Goal: Obtain resource: Obtain resource

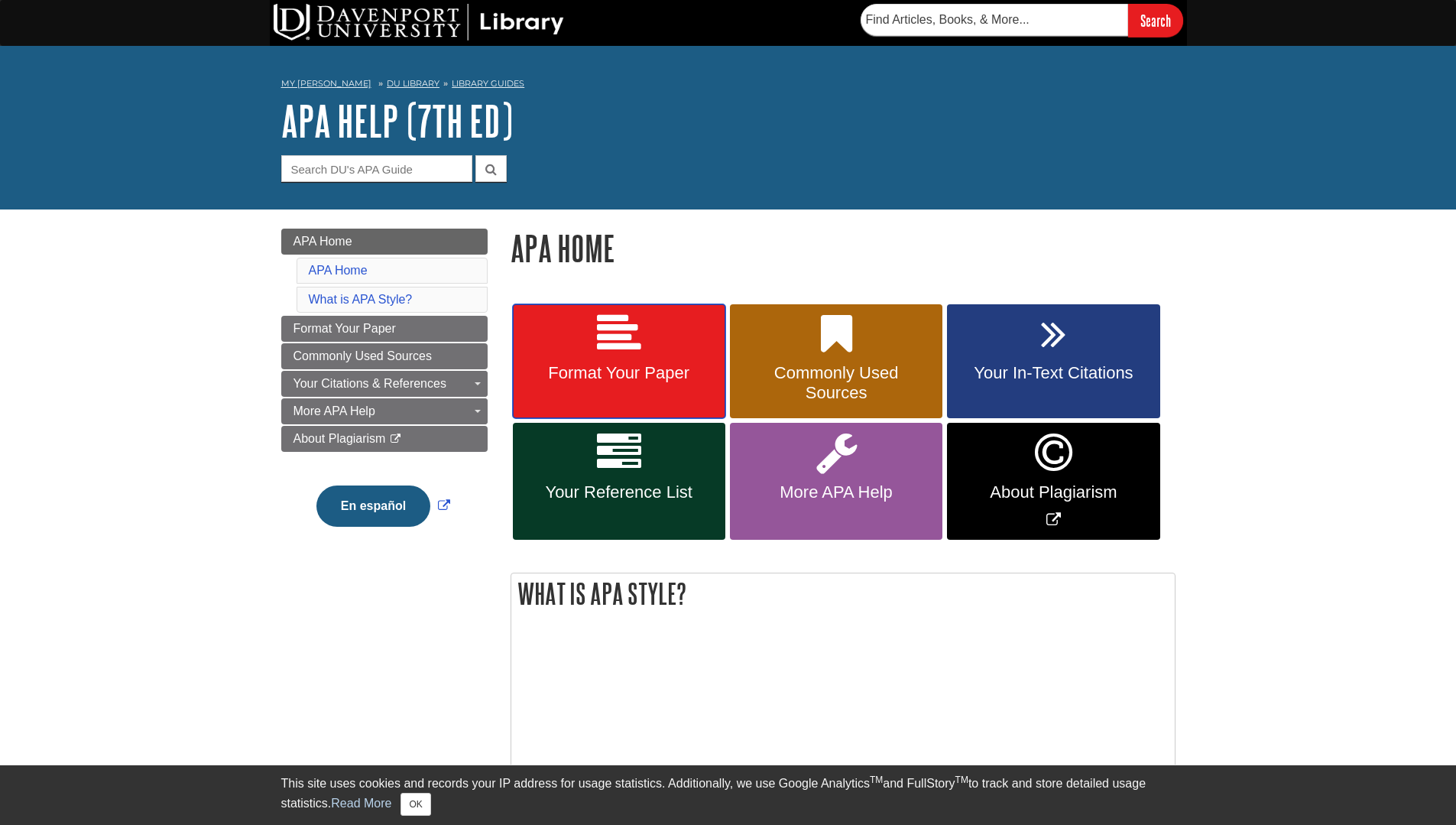
click at [652, 365] on span "Format Your Paper" at bounding box center [618, 373] width 190 height 20
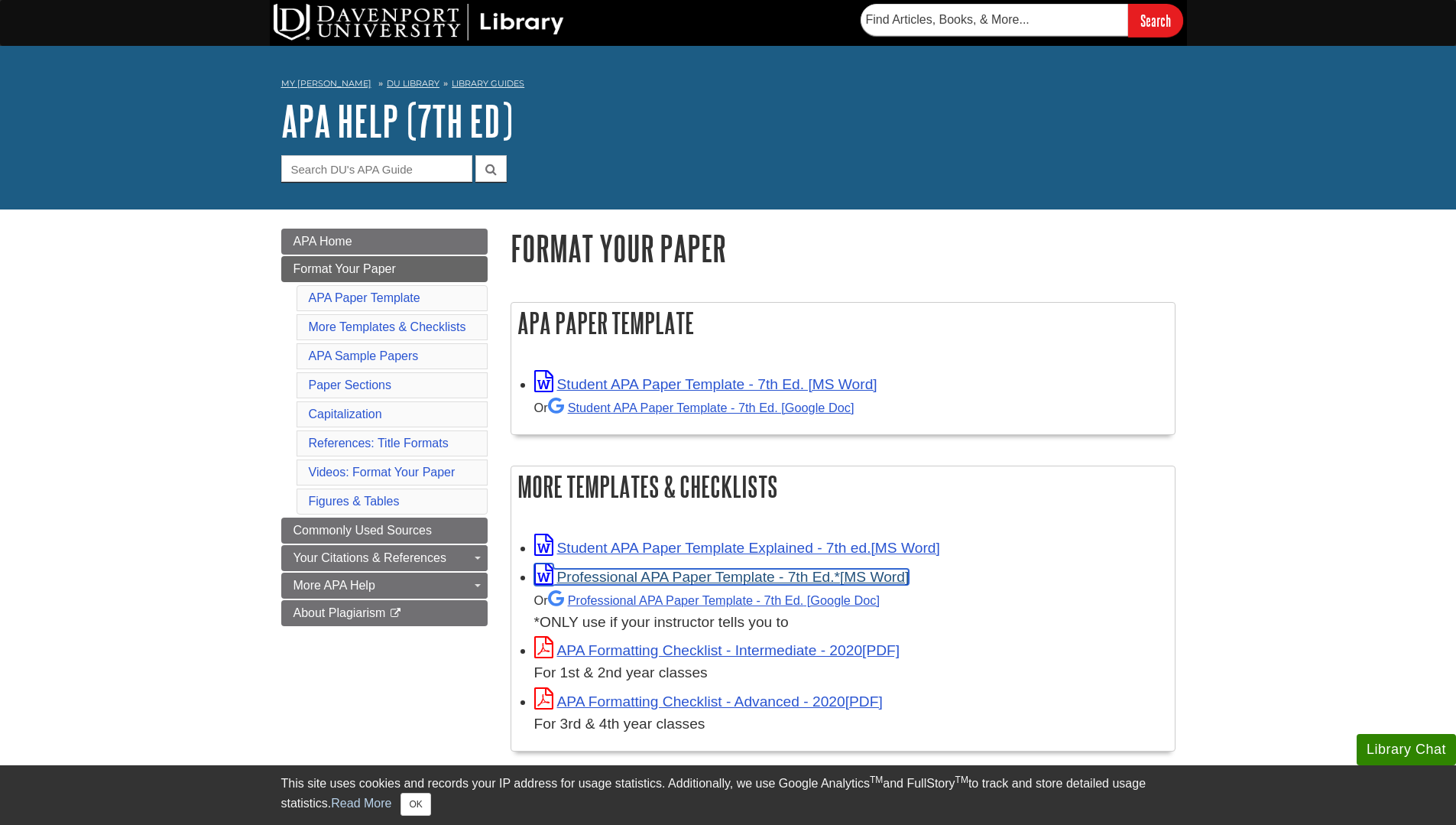
click at [643, 574] on link "Professional APA Paper Template - 7th Ed.*" at bounding box center [722, 577] width 376 height 16
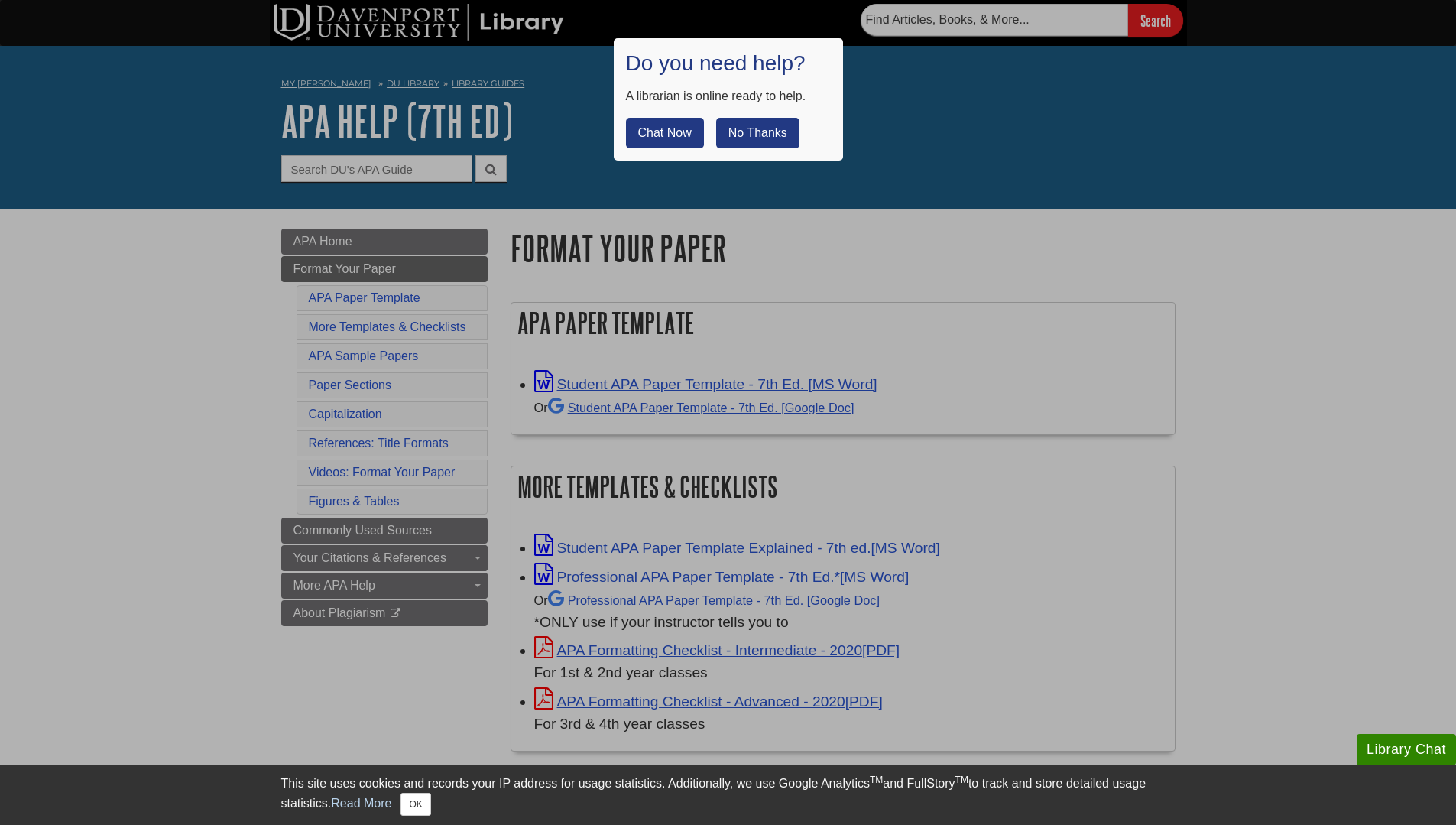
drag, startPoint x: 793, startPoint y: 128, endPoint x: 735, endPoint y: 135, distance: 58.4
click at [791, 127] on button "No Thanks" at bounding box center [757, 133] width 83 height 31
